Goal: Find specific page/section: Find specific page/section

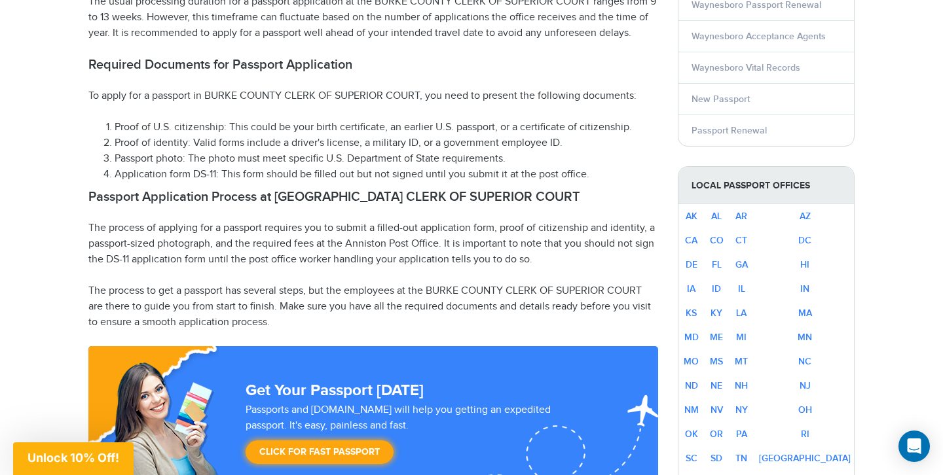
scroll to position [659, 0]
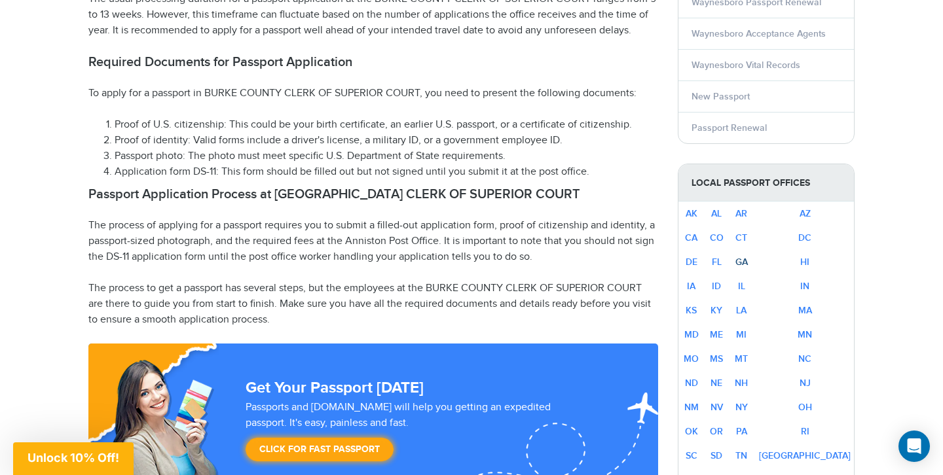
click at [748, 266] on link "GA" at bounding box center [741, 262] width 12 height 11
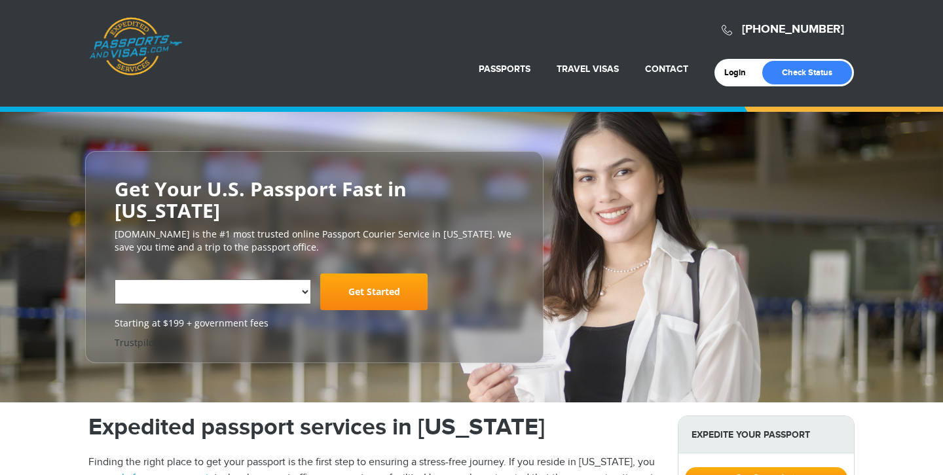
select select "**********"
